Goal: Task Accomplishment & Management: Check status

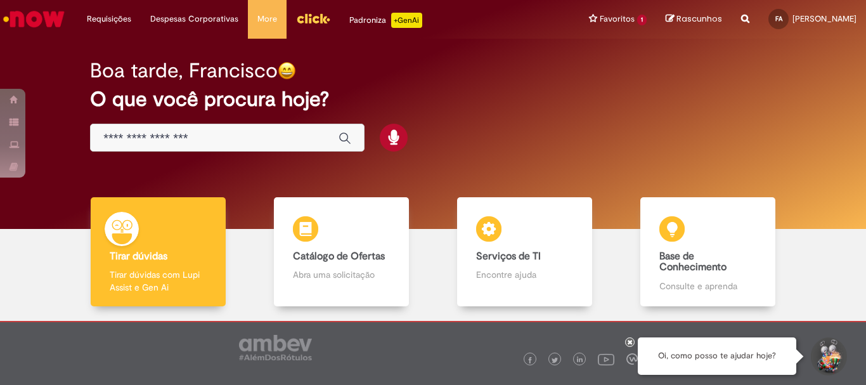
scroll to position [62, 0]
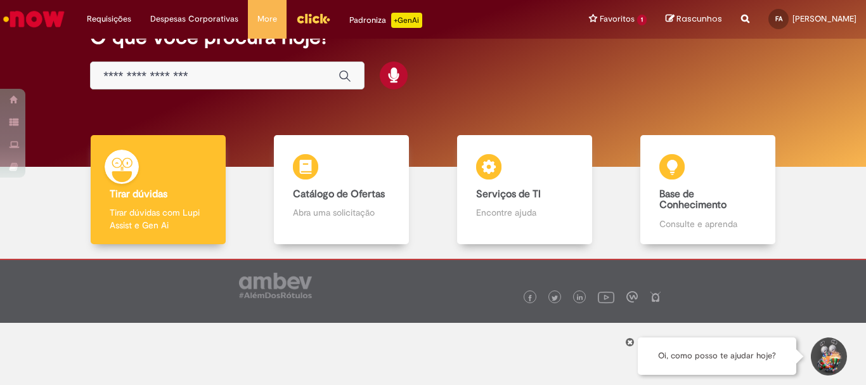
click at [166, 89] on div "Global" at bounding box center [227, 76] width 275 height 29
click at [163, 68] on div "Global" at bounding box center [227, 76] width 275 height 29
click at [169, 76] on input "Basta digitar aqui" at bounding box center [214, 76] width 223 height 15
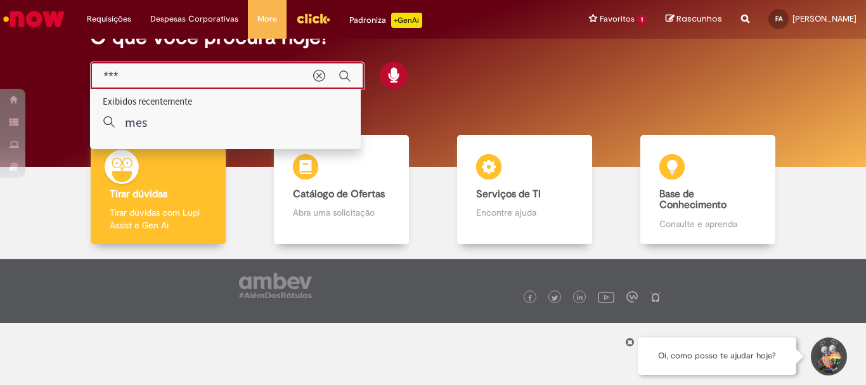
type input "***"
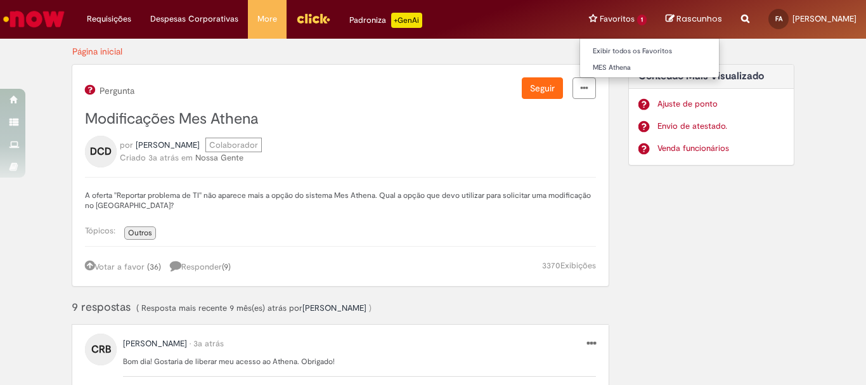
click at [580, 15] on li "Favoritos 1 Exibir todos os Favoritos MES Athena" at bounding box center [618, 19] width 77 height 38
click at [580, 17] on li "Favoritos 1 Exibir todos os Favoritos MES Athena" at bounding box center [618, 19] width 77 height 38
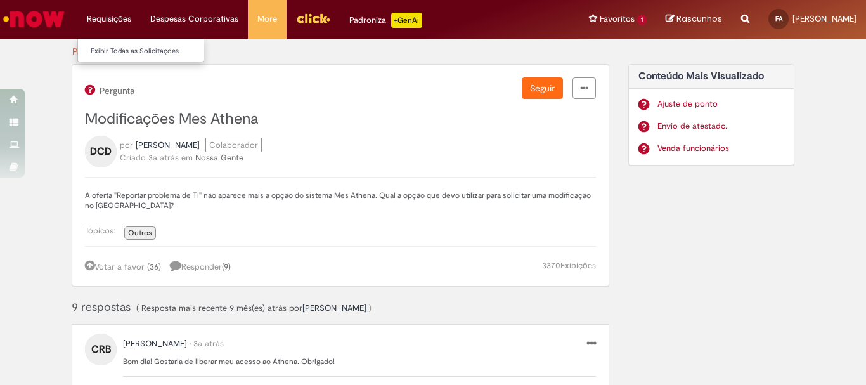
click at [108, 18] on li "Requisições Exibir Todas as Solicitações" at bounding box center [108, 19] width 63 height 38
click at [129, 48] on link "Exibir Todas as Solicitações" at bounding box center [147, 51] width 139 height 14
